Goal: Find specific page/section: Find specific page/section

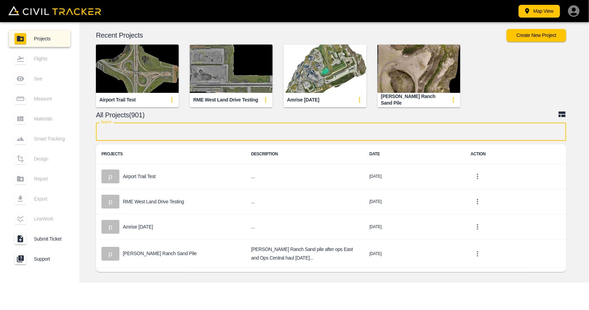
click at [263, 131] on input "text" at bounding box center [331, 131] width 470 height 18
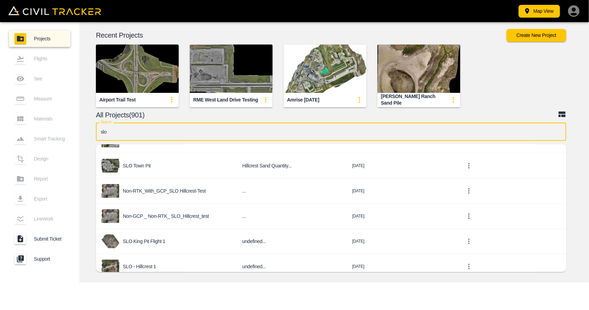
scroll to position [61, 0]
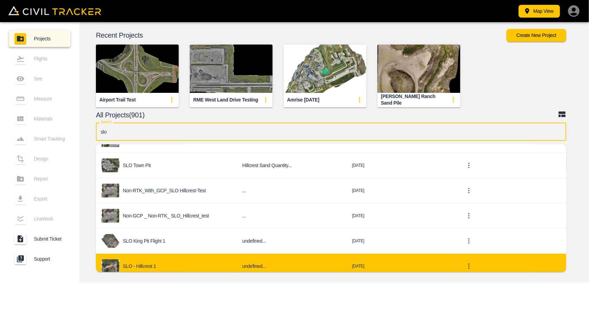
type input "slo"
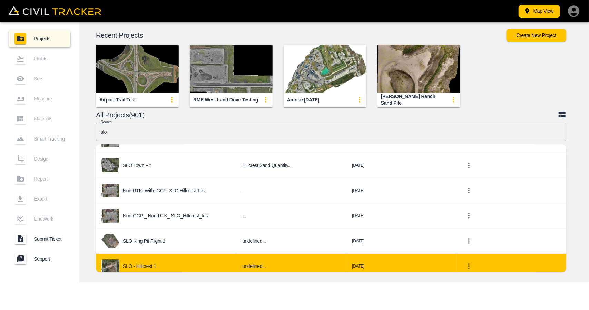
click at [174, 259] on div "SLO - Hillcrest 1" at bounding box center [166, 266] width 130 height 14
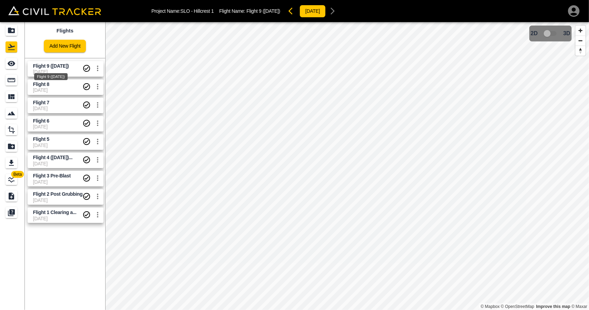
click at [62, 66] on span "Flight 9 ([DATE])" at bounding box center [51, 66] width 36 height 6
click at [13, 62] on icon "See" at bounding box center [11, 63] width 8 height 8
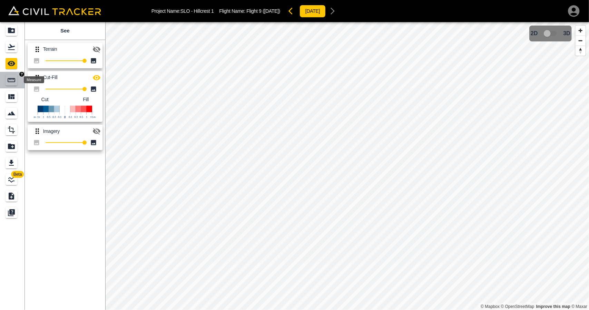
click at [11, 80] on icon "Measure" at bounding box center [12, 80] width 8 height 4
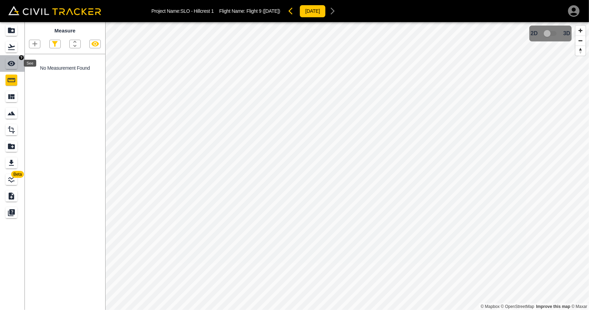
click at [8, 68] on div "See" at bounding box center [12, 63] width 12 height 11
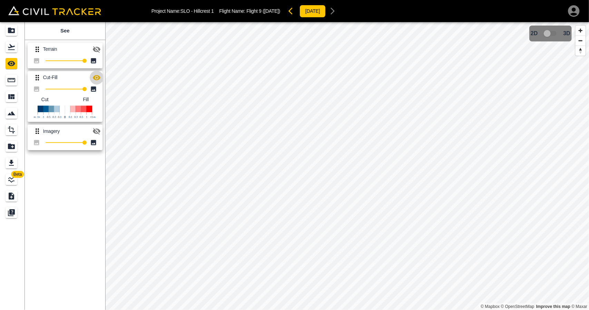
click at [95, 78] on icon "button" at bounding box center [96, 77] width 8 height 8
click at [99, 47] on icon "button" at bounding box center [96, 49] width 8 height 8
click at [96, 133] on icon "button" at bounding box center [97, 131] width 8 height 7
click at [14, 26] on icon "Projects" at bounding box center [11, 30] width 8 height 8
